Goal: Transaction & Acquisition: Purchase product/service

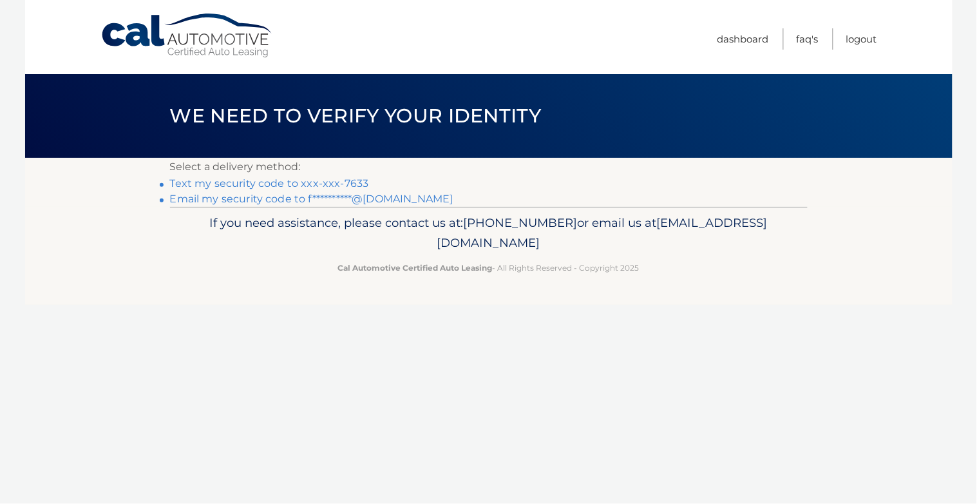
click at [298, 182] on link "Text my security code to xxx-xxx-7633" at bounding box center [269, 183] width 199 height 12
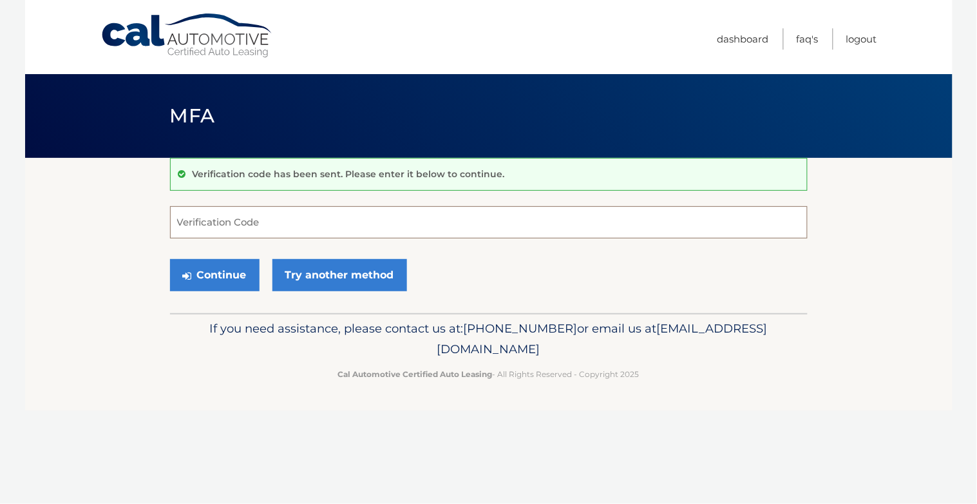
click at [258, 223] on input "Verification Code" at bounding box center [489, 222] width 638 height 32
type input "452698"
click at [204, 264] on button "Continue" at bounding box center [215, 275] width 90 height 32
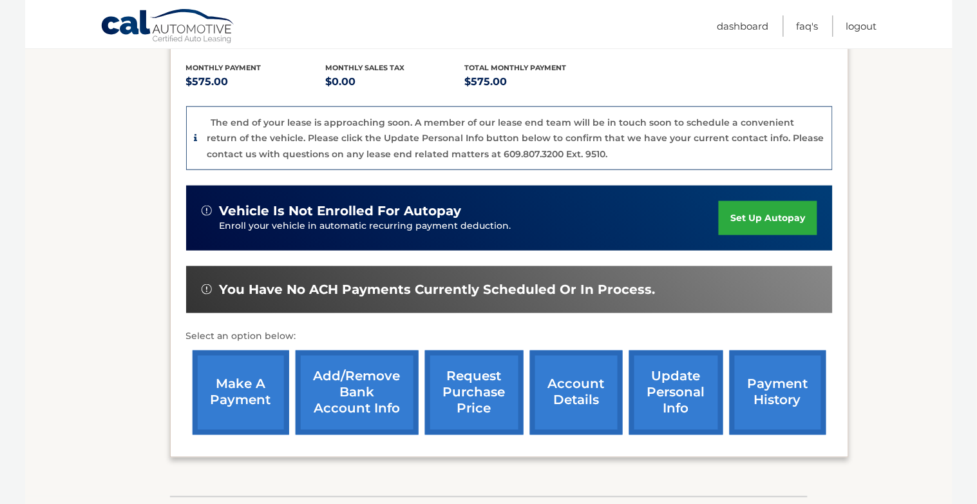
scroll to position [271, 0]
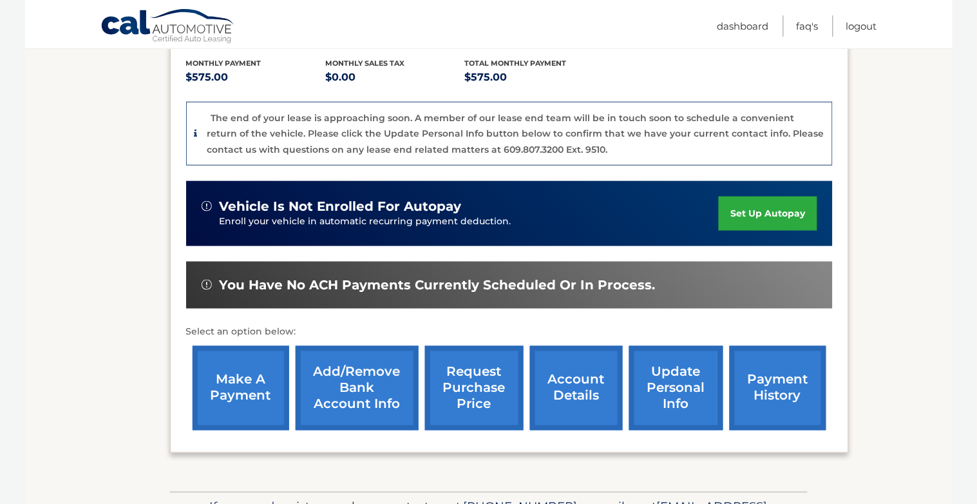
click at [248, 377] on link "make a payment" at bounding box center [241, 388] width 97 height 84
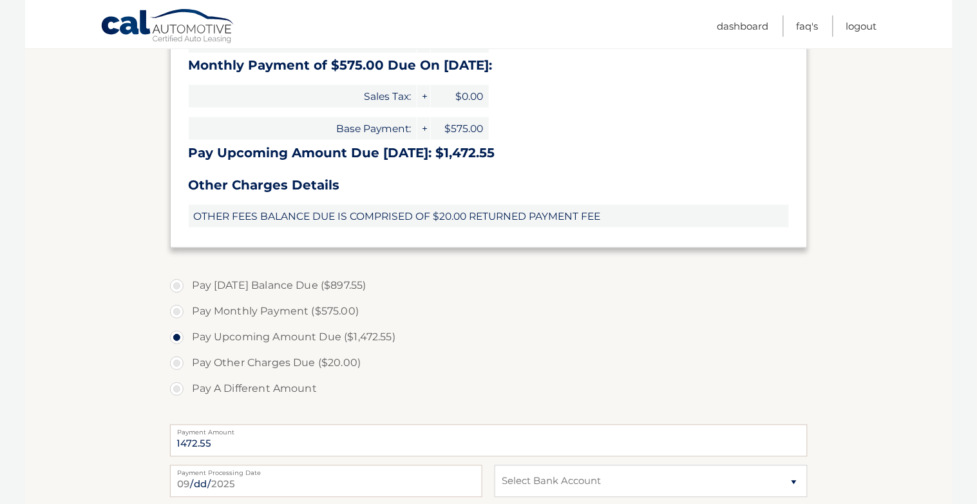
scroll to position [390, 0]
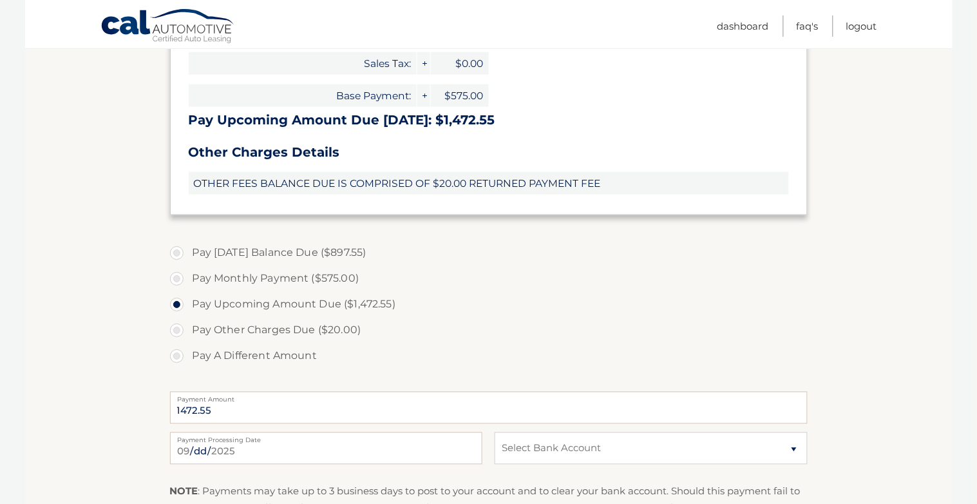
click at [182, 356] on label "Pay A Different Amount" at bounding box center [489, 356] width 638 height 26
click at [182, 356] on input "Pay A Different Amount" at bounding box center [181, 353] width 13 height 21
radio input "true"
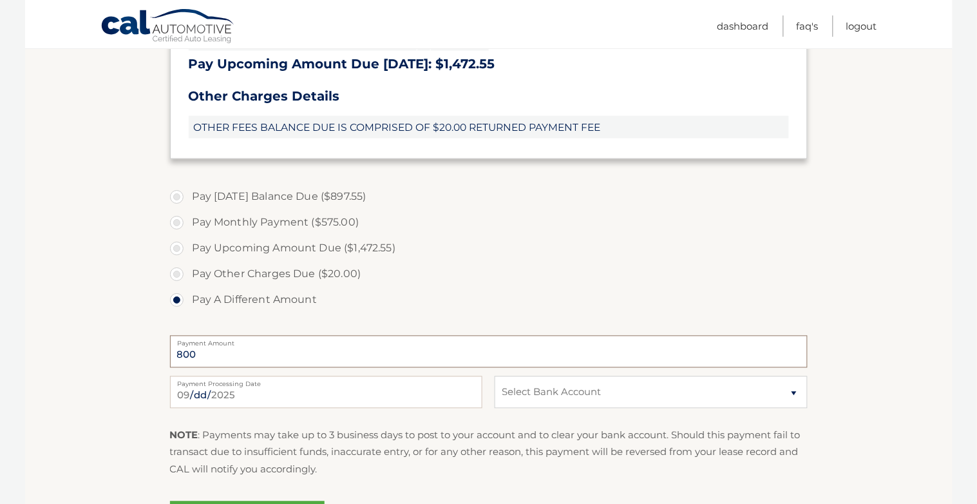
scroll to position [501, 0]
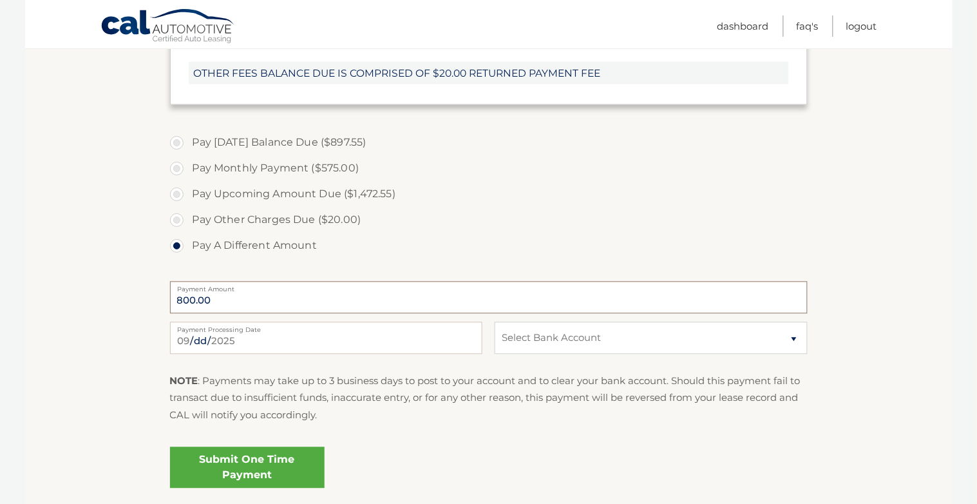
type input "800.00"
click at [534, 341] on select "Select Bank Account payment CITIBANK NA *****6062 Checking THE BANCORP BANK ***…" at bounding box center [651, 338] width 312 height 32
select select "Y2NkYmRkYjEtOGMyYi00MTg2LTk3ZDYtMTMzODlhMTM3MzQx"
click at [495, 322] on select "Select Bank Account payment CITIBANK NA *****6062 Checking THE BANCORP BANK ***…" at bounding box center [651, 338] width 312 height 32
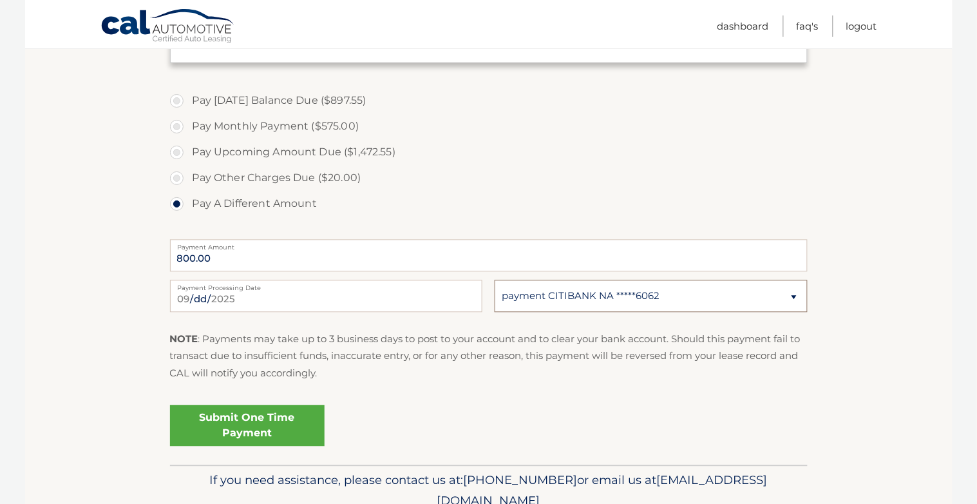
scroll to position [546, 0]
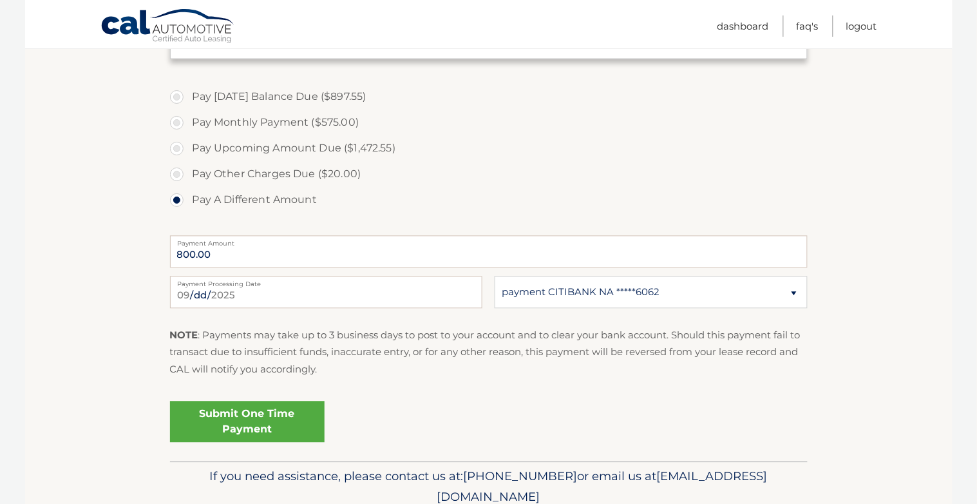
click at [288, 416] on link "Submit One Time Payment" at bounding box center [247, 421] width 155 height 41
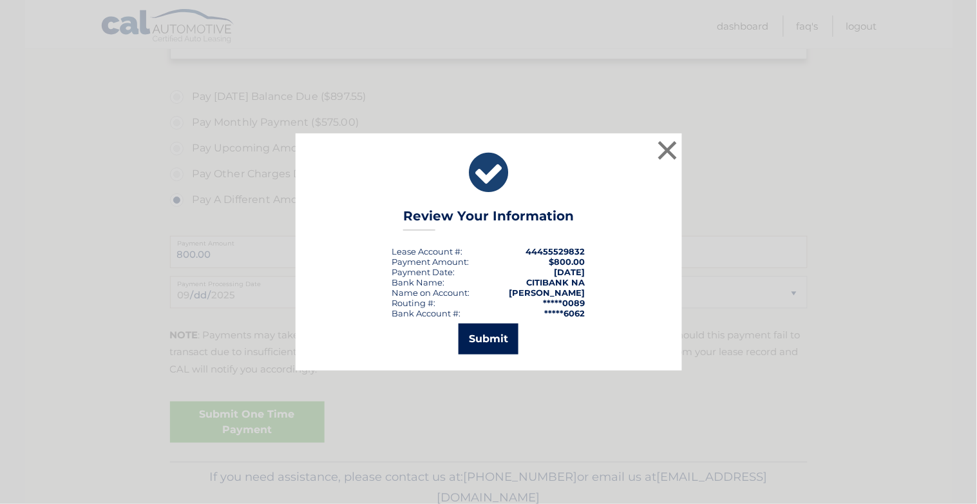
click at [490, 338] on button "Submit" at bounding box center [489, 338] width 60 height 31
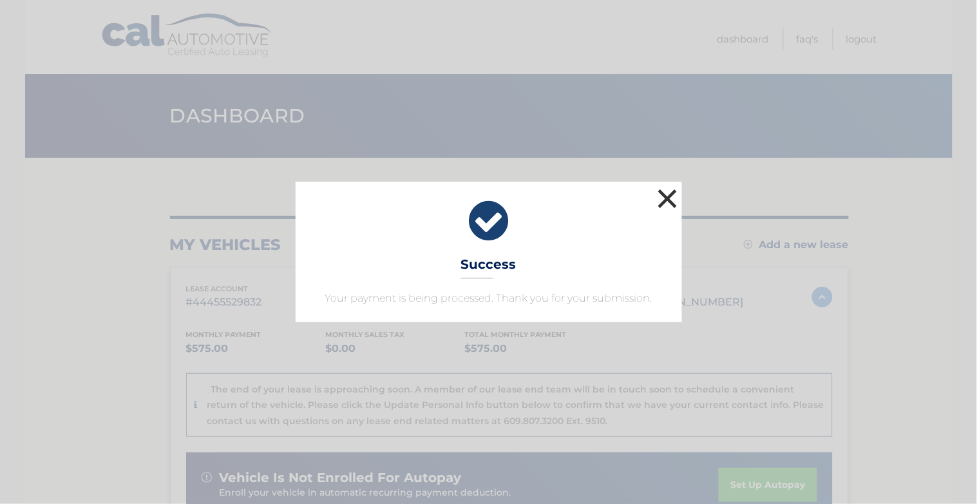
click at [671, 201] on button "×" at bounding box center [668, 199] width 26 height 26
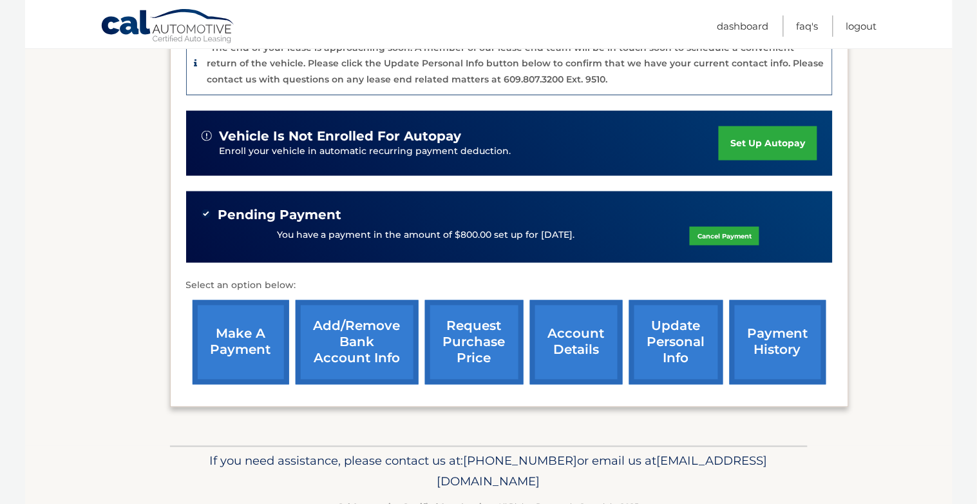
scroll to position [380, 0]
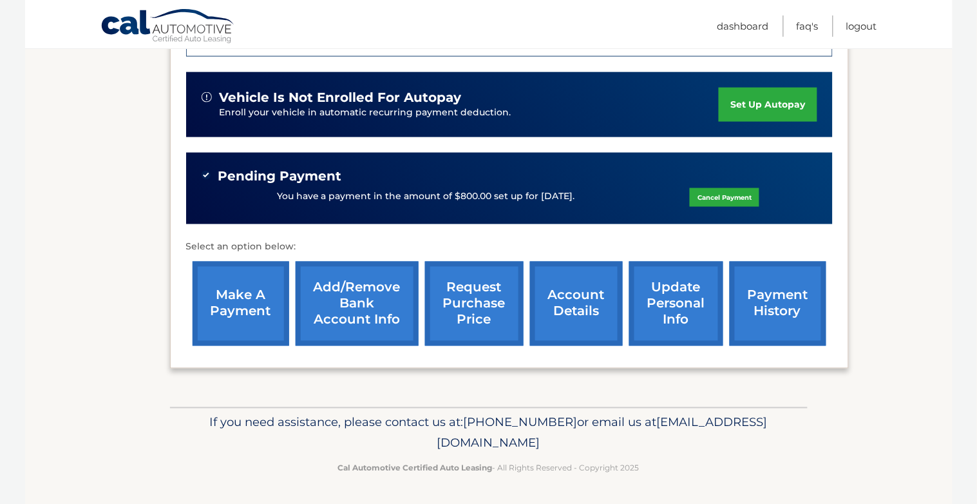
click at [575, 296] on link "account details" at bounding box center [576, 304] width 93 height 84
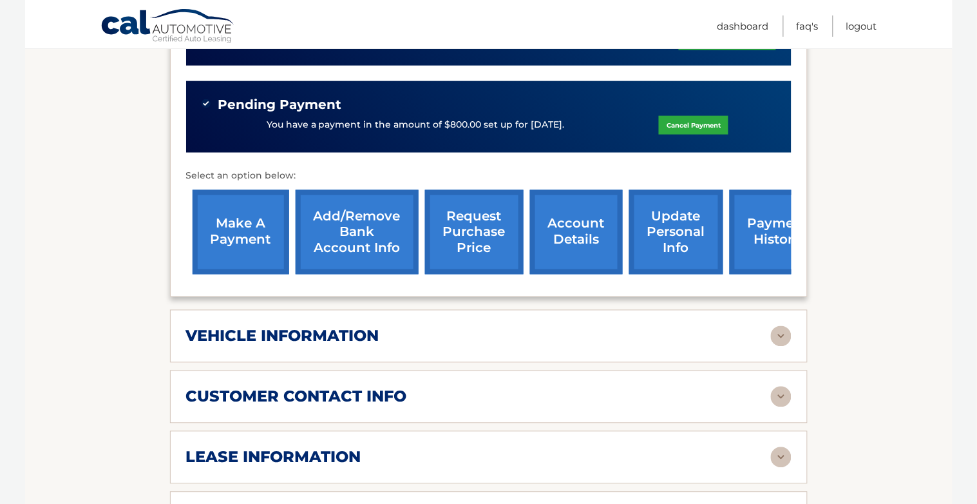
scroll to position [506, 0]
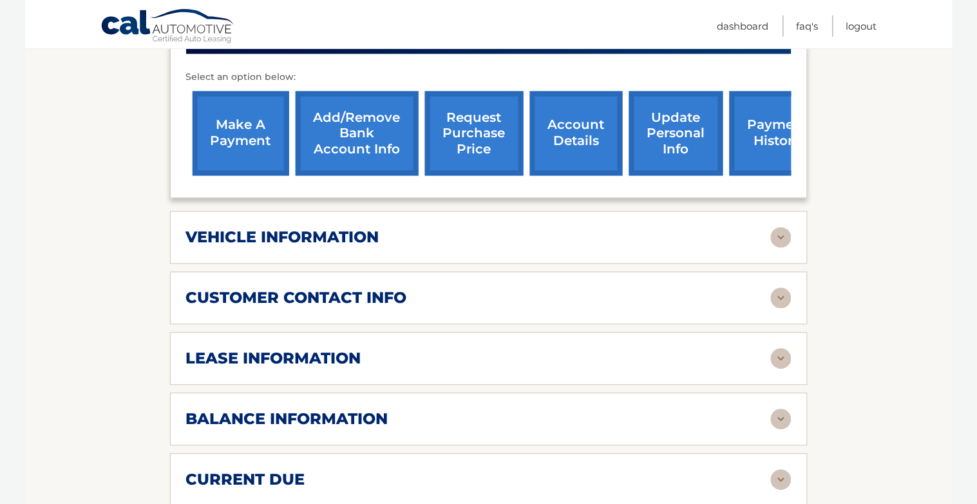
click at [391, 349] on div "lease information" at bounding box center [478, 358] width 585 height 19
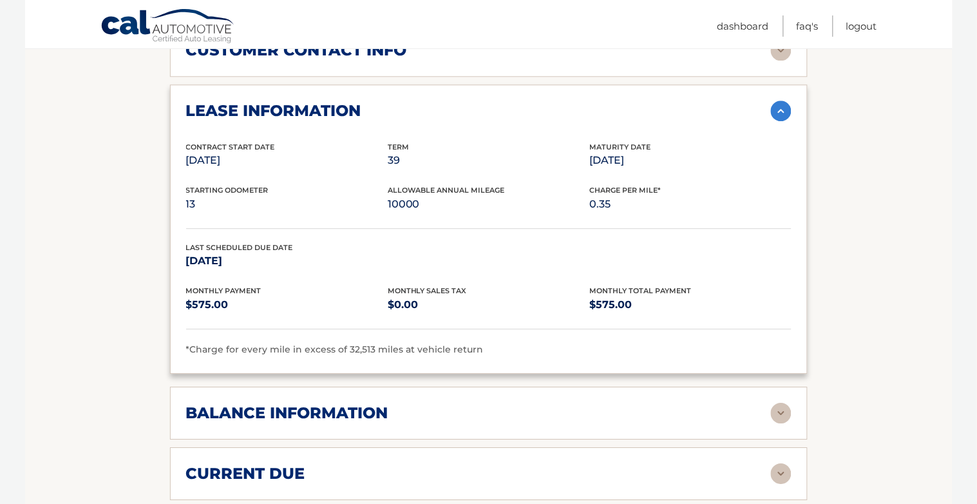
scroll to position [774, 0]
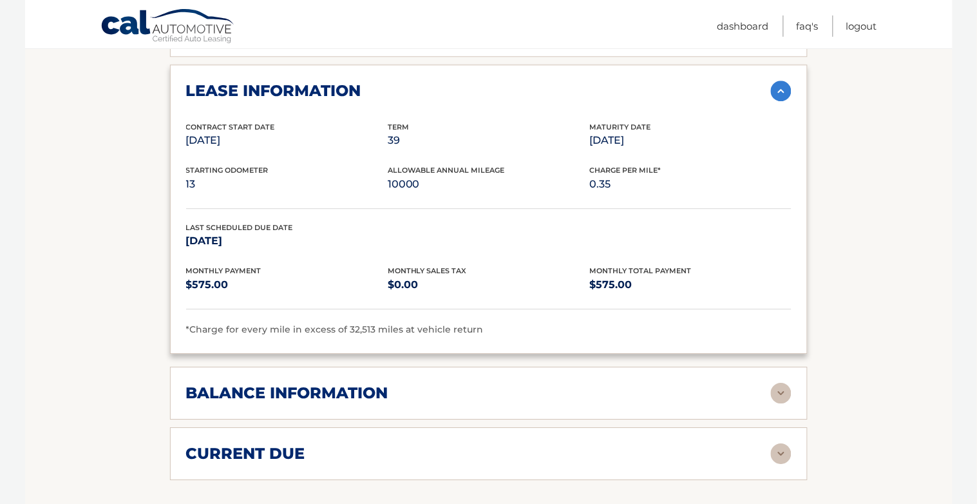
click at [487, 383] on div "balance information" at bounding box center [478, 392] width 585 height 19
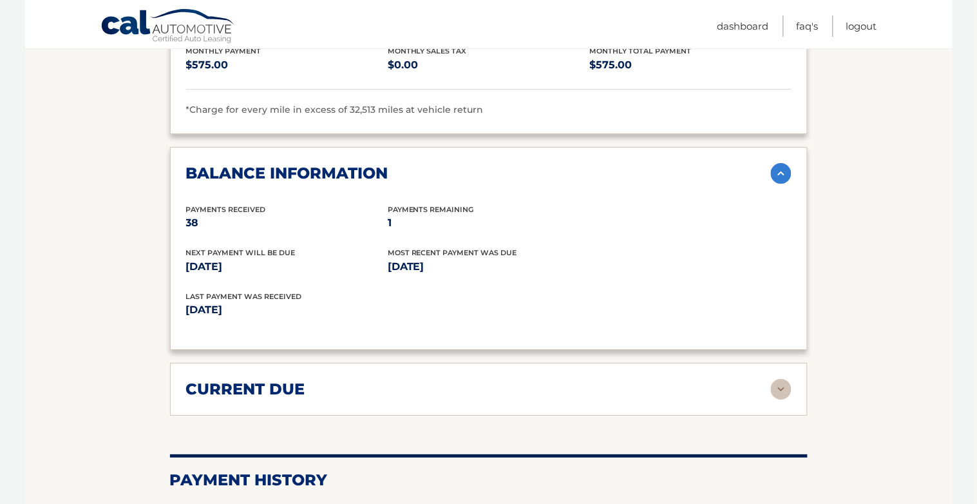
scroll to position [1008, 0]
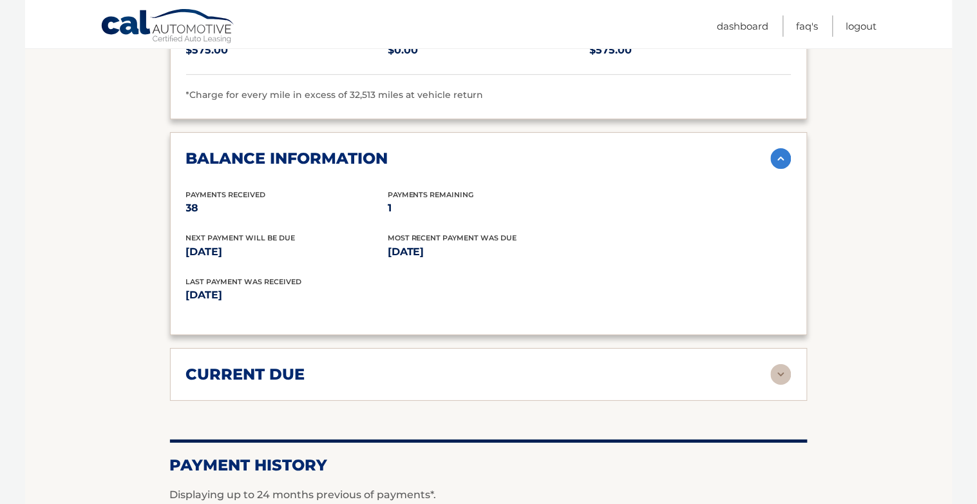
click at [504, 365] on div "current due" at bounding box center [478, 374] width 585 height 19
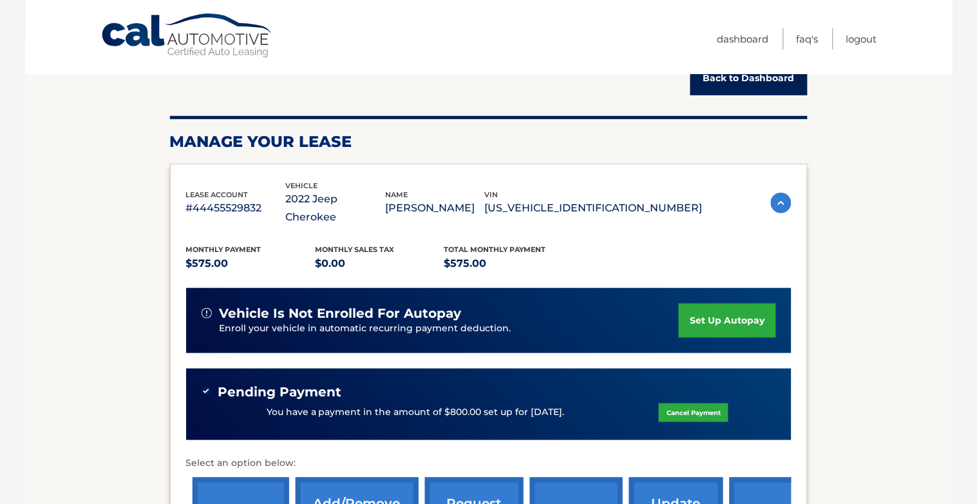
scroll to position [0, 0]
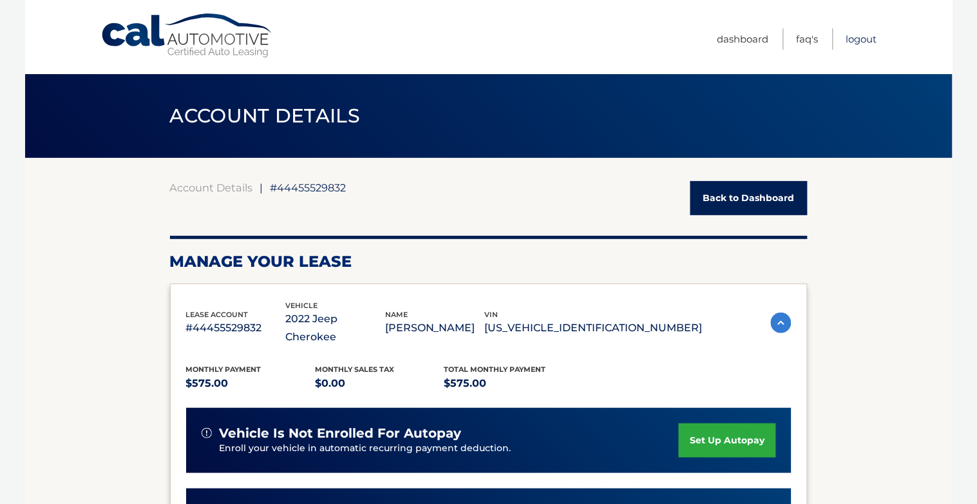
click at [856, 42] on link "Logout" at bounding box center [862, 38] width 31 height 21
